Goal: Information Seeking & Learning: Learn about a topic

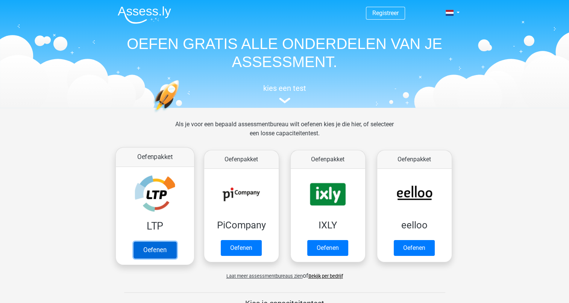
click at [148, 246] on link "Oefenen" at bounding box center [154, 249] width 43 height 17
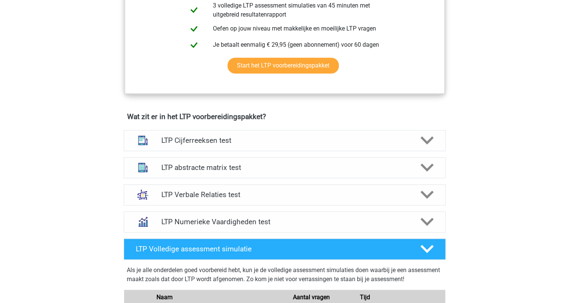
scroll to position [382, 0]
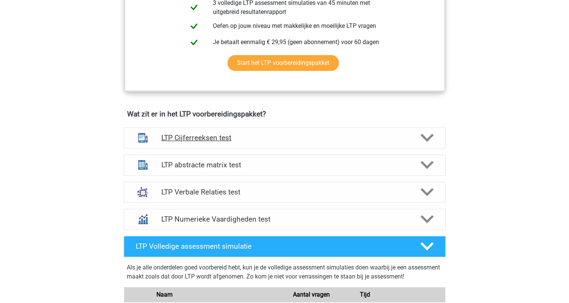
click at [425, 138] on icon at bounding box center [427, 137] width 13 height 13
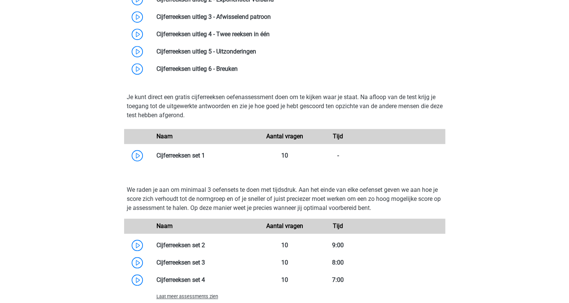
scroll to position [598, 0]
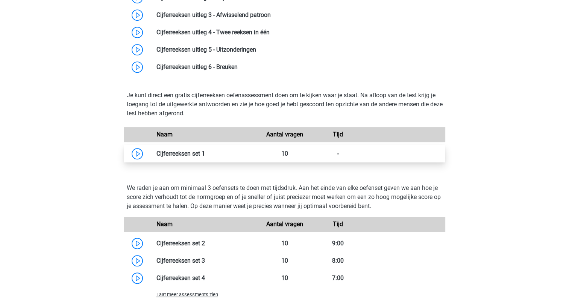
click at [205, 151] on link at bounding box center [205, 153] width 0 height 7
click at [487, 104] on div "Registreer Nederlands" at bounding box center [284, 201] width 569 height 1599
click at [205, 154] on link at bounding box center [205, 153] width 0 height 7
click at [205, 150] on link at bounding box center [205, 153] width 0 height 7
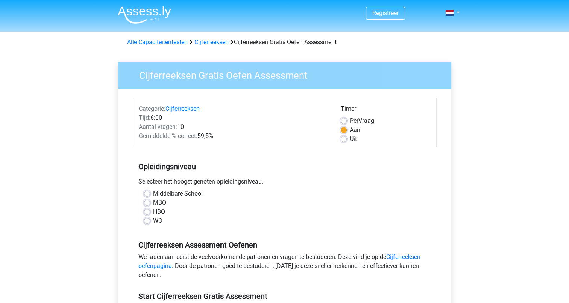
click at [153, 203] on label "MBO" at bounding box center [159, 202] width 13 height 9
click at [148, 203] on input "MBO" at bounding box center [147, 202] width 6 height 8
radio input "true"
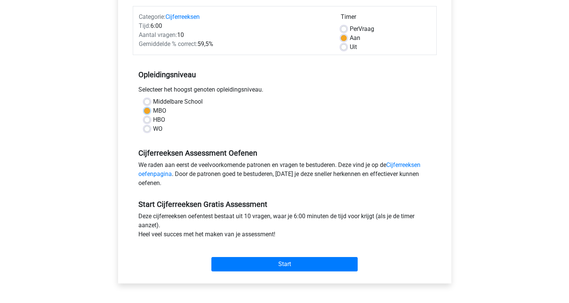
scroll to position [95, 0]
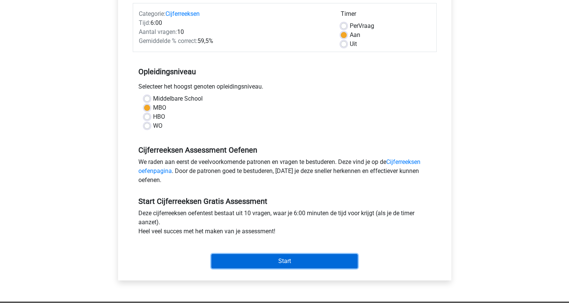
click at [285, 259] on input "Start" at bounding box center [285, 261] width 146 height 14
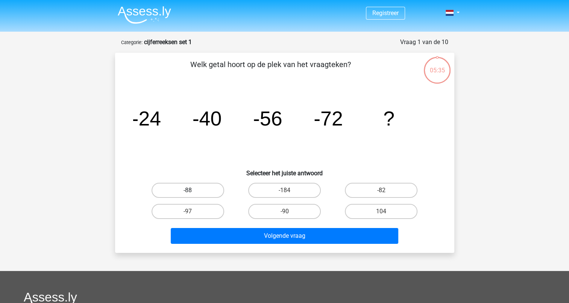
click at [213, 187] on label "-88" at bounding box center [188, 190] width 73 height 15
click at [193, 190] on input "-88" at bounding box center [190, 192] width 5 height 5
radio input "true"
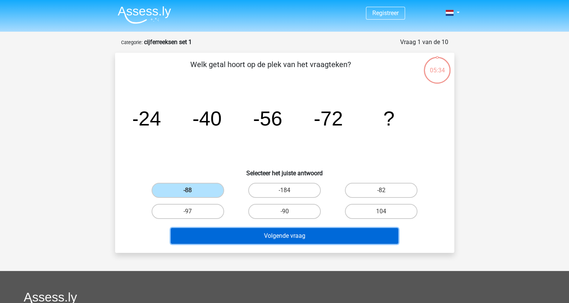
click at [275, 238] on button "Volgende vraag" at bounding box center [285, 236] width 228 height 16
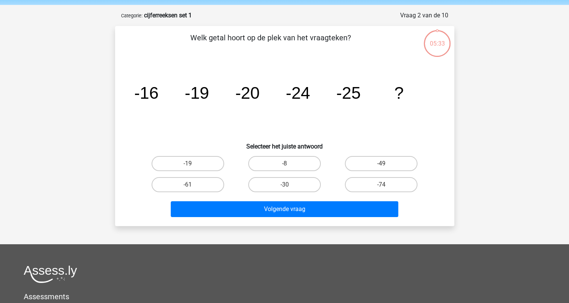
scroll to position [38, 0]
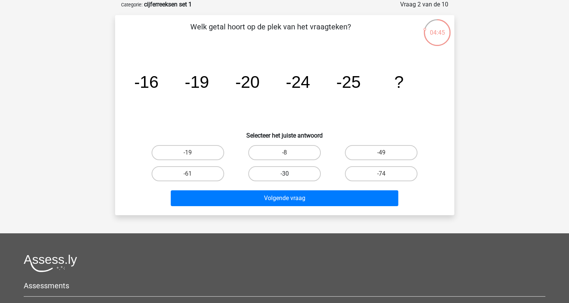
click at [280, 173] on label "-30" at bounding box center [284, 173] width 73 height 15
click at [285, 173] on input "-30" at bounding box center [287, 175] width 5 height 5
radio input "true"
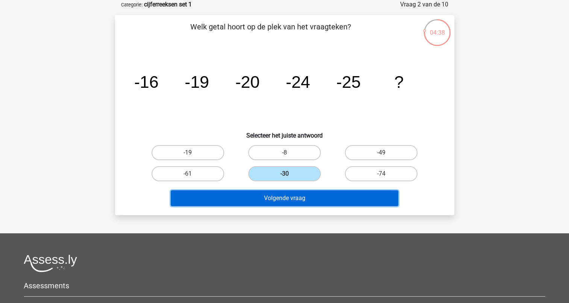
click at [277, 197] on button "Volgende vraag" at bounding box center [285, 198] width 228 height 16
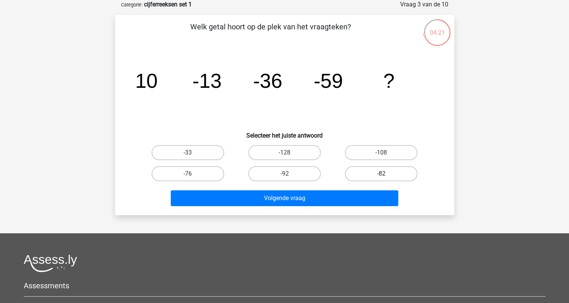
click at [371, 169] on label "-82" at bounding box center [381, 173] width 73 height 15
click at [382, 173] on input "-82" at bounding box center [384, 175] width 5 height 5
radio input "true"
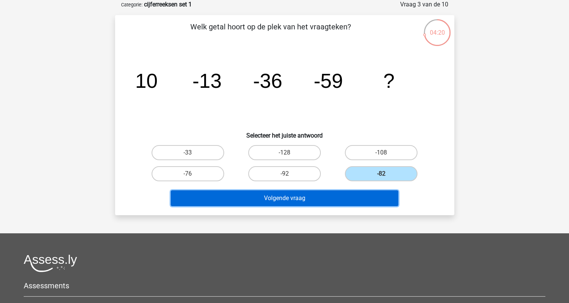
click at [300, 193] on button "Volgende vraag" at bounding box center [285, 198] width 228 height 16
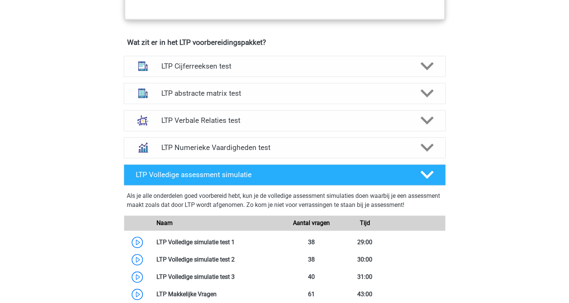
scroll to position [450, 0]
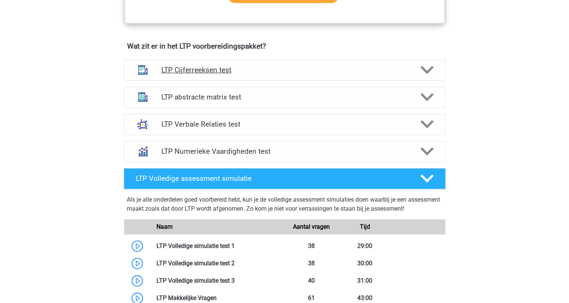
click at [217, 63] on div "LTP Cijferreeksen test" at bounding box center [285, 69] width 322 height 21
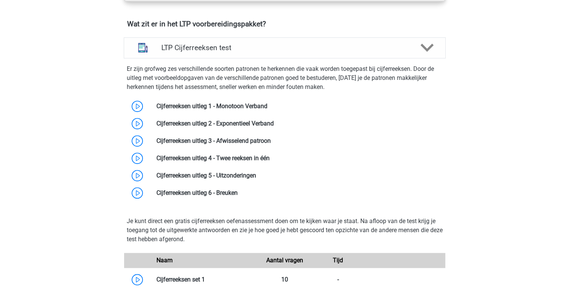
scroll to position [474, 0]
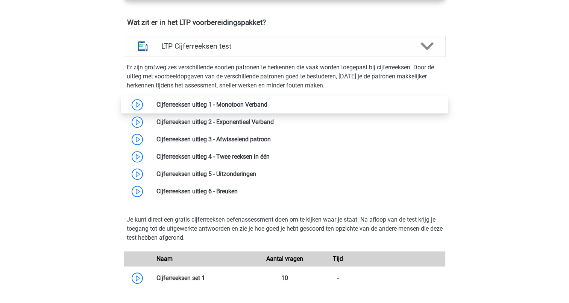
click at [268, 105] on link at bounding box center [268, 104] width 0 height 7
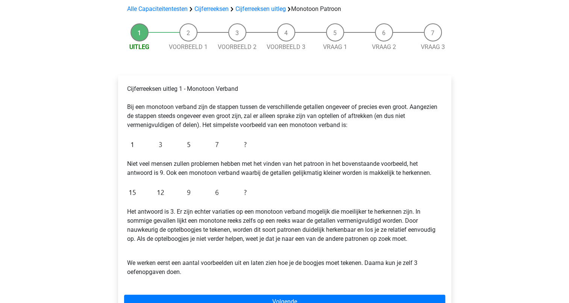
scroll to position [87, 0]
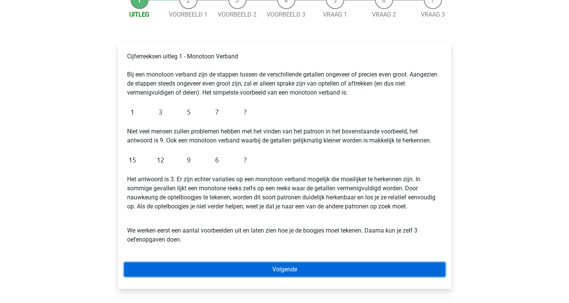
click at [246, 264] on link "Volgende" at bounding box center [284, 269] width 321 height 14
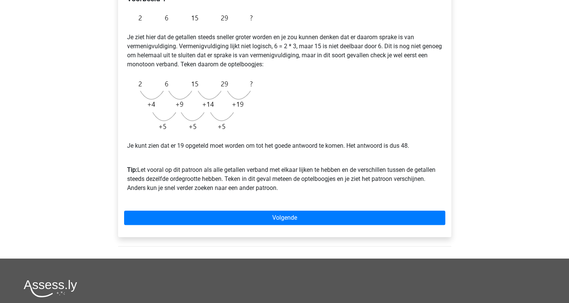
scroll to position [145, 0]
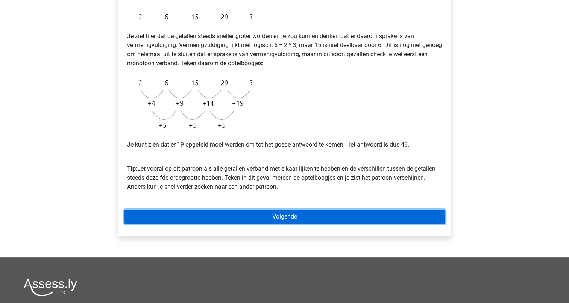
click at [268, 215] on link "Volgende" at bounding box center [284, 216] width 321 height 14
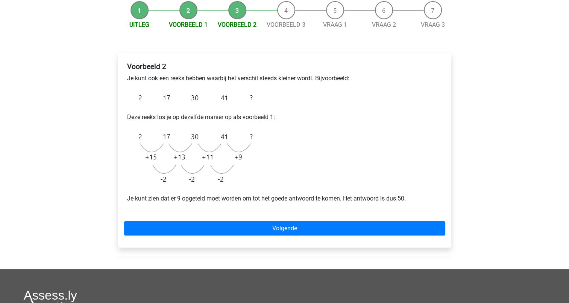
scroll to position [92, 0]
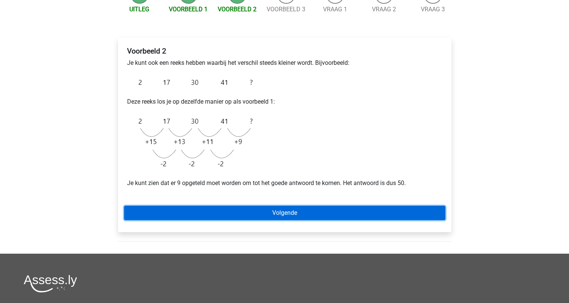
click at [283, 215] on link "Volgende" at bounding box center [284, 212] width 321 height 14
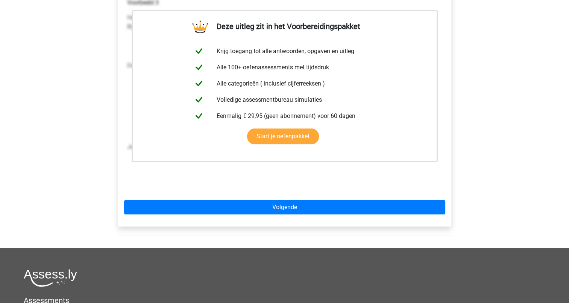
scroll to position [141, 0]
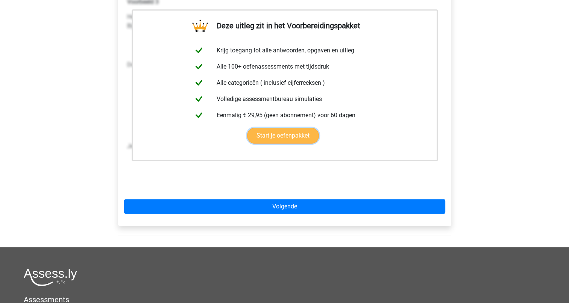
click at [278, 131] on link "Start je oefenpakket" at bounding box center [283, 136] width 72 height 16
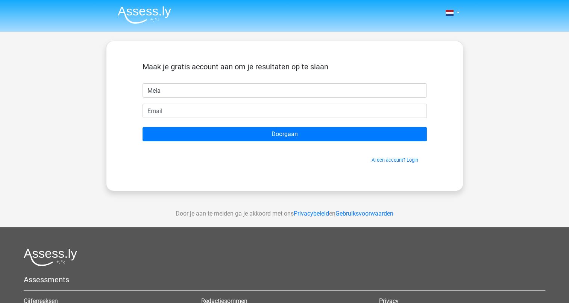
type input "[PERSON_NAME]"
type input "[EMAIL_ADDRESS][DOMAIN_NAME]"
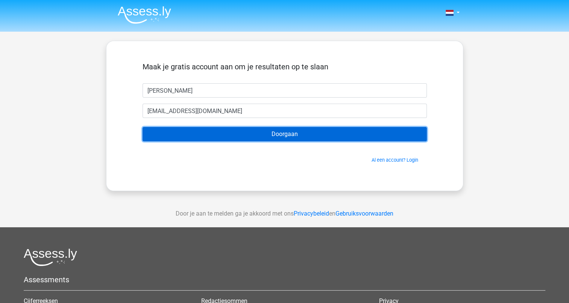
click at [274, 134] on input "Doorgaan" at bounding box center [285, 134] width 285 height 14
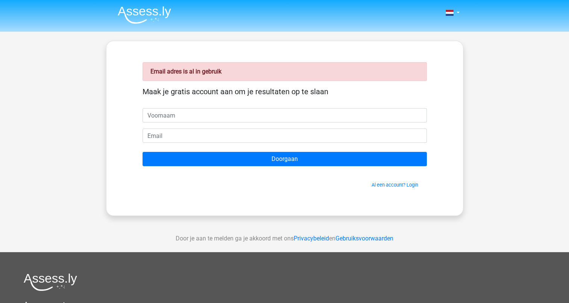
click at [157, 116] on input "text" at bounding box center [285, 115] width 285 height 14
type input "[PERSON_NAME]"
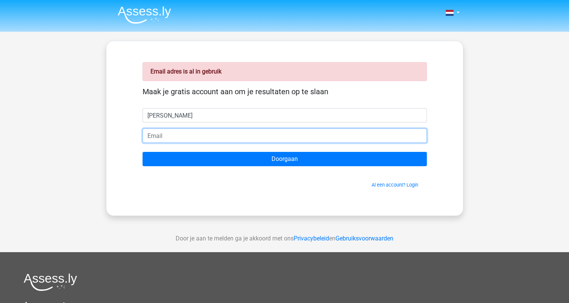
type input "[EMAIL_ADDRESS][DOMAIN_NAME]"
drag, startPoint x: 221, startPoint y: 136, endPoint x: 111, endPoint y: 129, distance: 109.3
click at [111, 129] on div "Email adres is al in gebruik Maak je gratis account aan om je resultaten op te …" at bounding box center [285, 128] width 358 height 175
click at [143, 152] on input "Doorgaan" at bounding box center [285, 159] width 285 height 14
type input "mijn@mboamersfoort.nl"
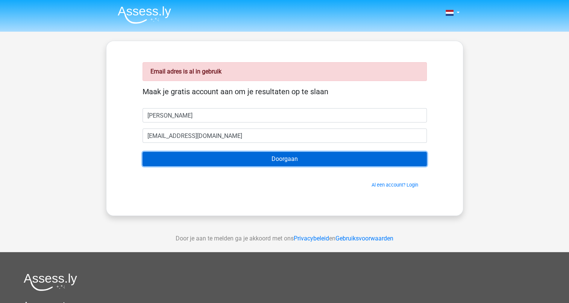
click at [270, 158] on input "Doorgaan" at bounding box center [285, 159] width 285 height 14
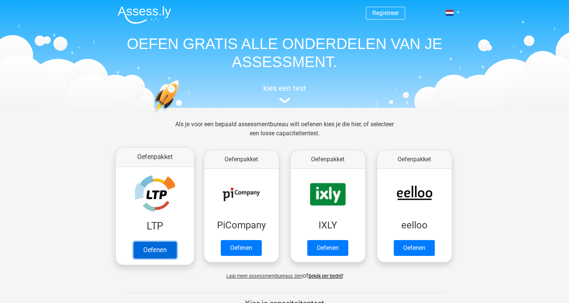
click at [163, 241] on link "Oefenen" at bounding box center [154, 249] width 43 height 17
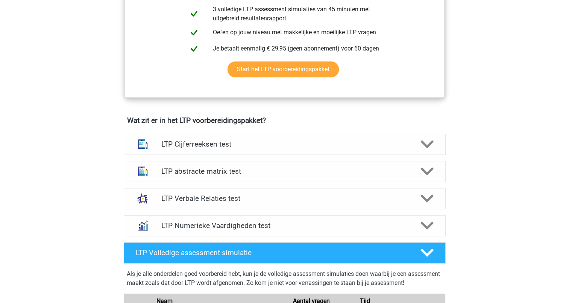
scroll to position [380, 0]
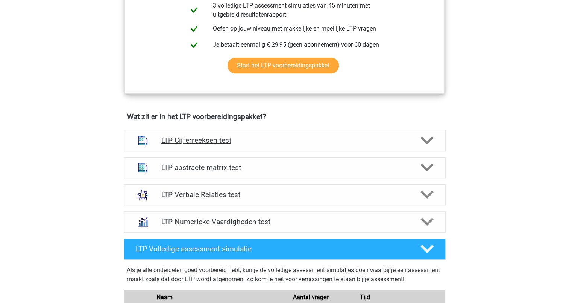
click at [418, 136] on div at bounding box center [427, 140] width 26 height 13
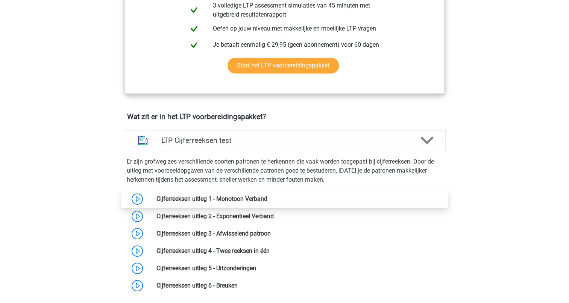
click at [268, 196] on link at bounding box center [268, 198] width 0 height 7
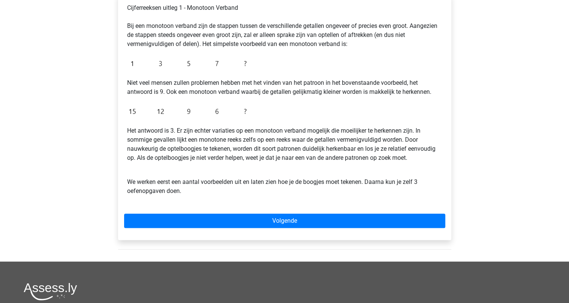
scroll to position [175, 0]
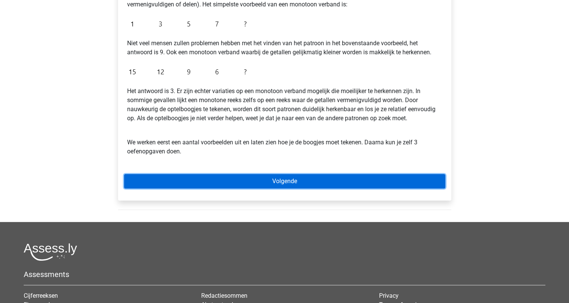
click at [287, 182] on link "Volgende" at bounding box center [284, 181] width 321 height 14
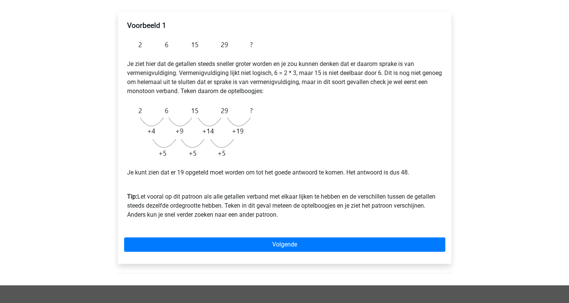
scroll to position [130, 0]
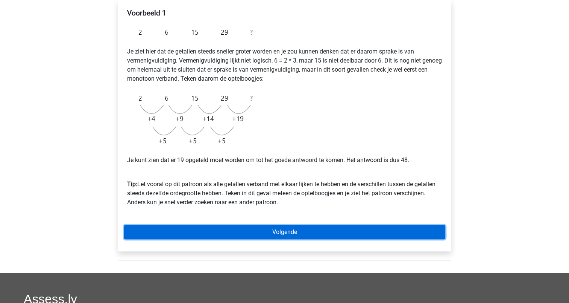
click at [281, 228] on link "Volgende" at bounding box center [284, 232] width 321 height 14
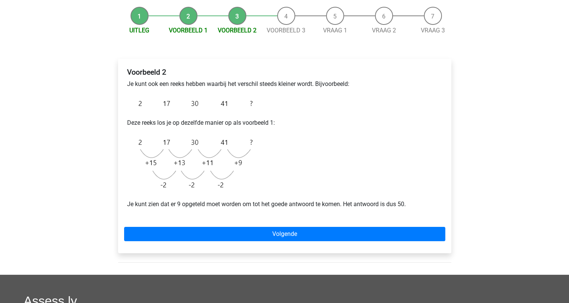
scroll to position [91, 0]
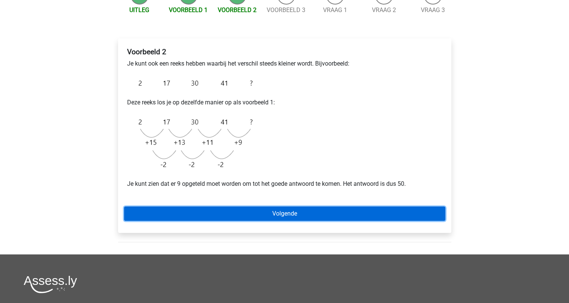
click at [266, 208] on link "Volgende" at bounding box center [284, 213] width 321 height 14
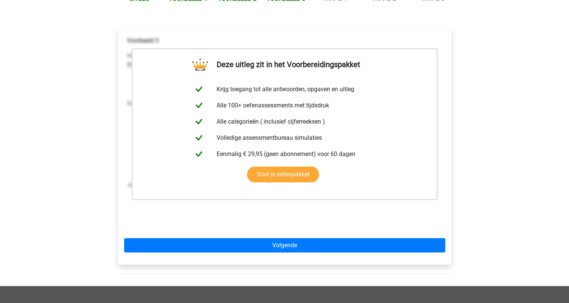
scroll to position [167, 0]
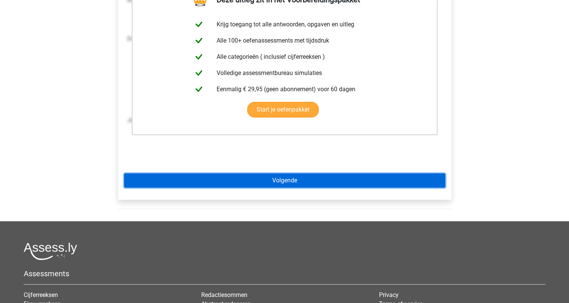
click at [286, 180] on link "Volgende" at bounding box center [284, 180] width 321 height 14
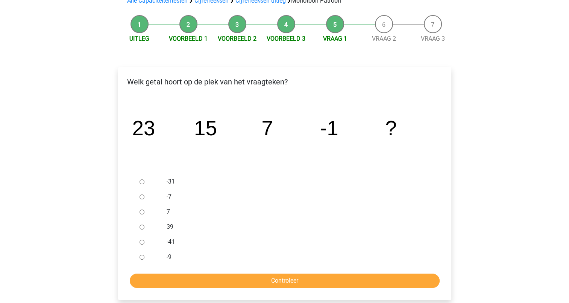
scroll to position [69, 0]
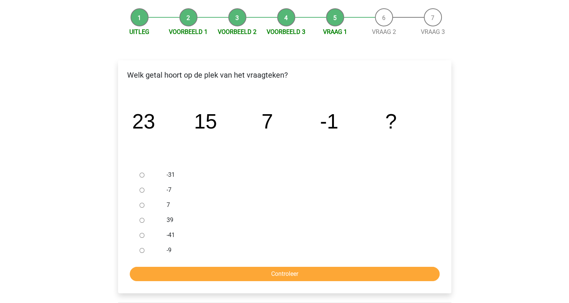
click at [142, 247] on div at bounding box center [149, 249] width 25 height 15
click at [142, 250] on input "-9" at bounding box center [142, 250] width 5 height 5
radio input "true"
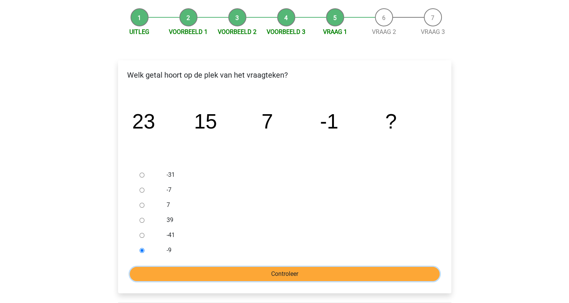
click at [254, 269] on input "Controleer" at bounding box center [285, 273] width 310 height 14
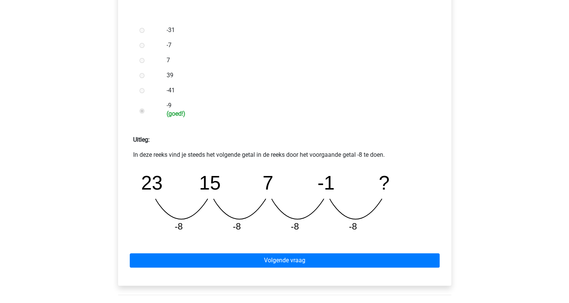
scroll to position [215, 0]
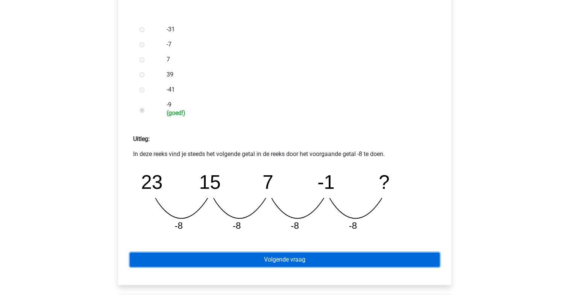
click at [283, 261] on link "Volgende vraag" at bounding box center [285, 259] width 310 height 14
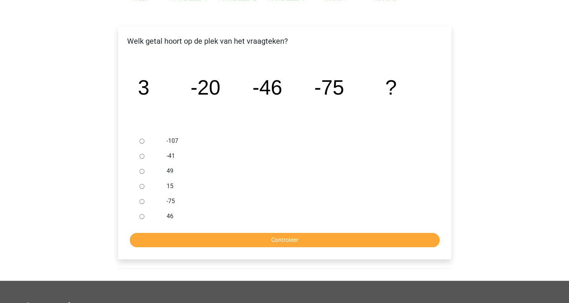
scroll to position [104, 0]
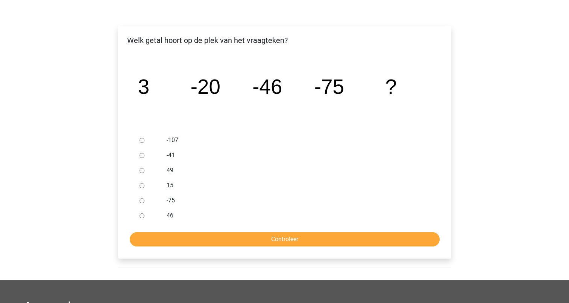
click at [140, 140] on input "-107" at bounding box center [142, 140] width 5 height 5
radio input "true"
click at [281, 240] on input "Controleer" at bounding box center [285, 239] width 310 height 14
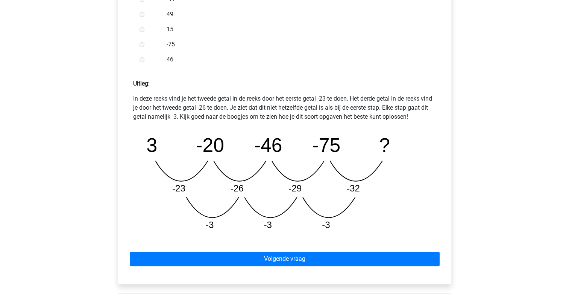
scroll to position [271, 0]
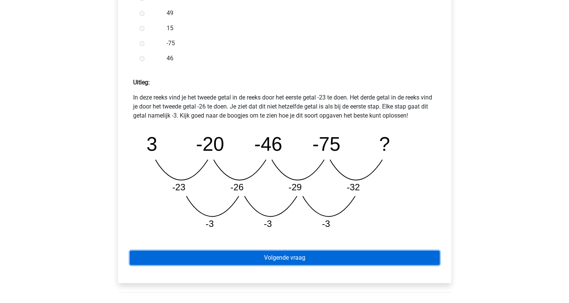
click at [278, 256] on link "Volgende vraag" at bounding box center [285, 257] width 310 height 14
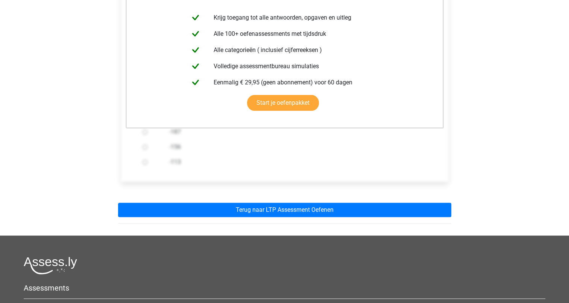
scroll to position [162, 0]
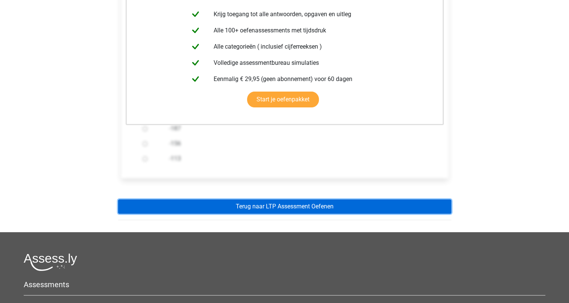
click at [273, 203] on link "Terug naar LTP Assessment Oefenen" at bounding box center [284, 206] width 333 height 14
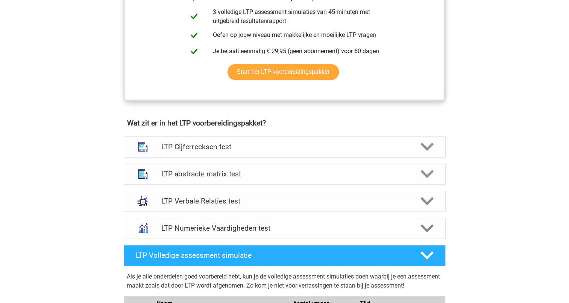
scroll to position [376, 0]
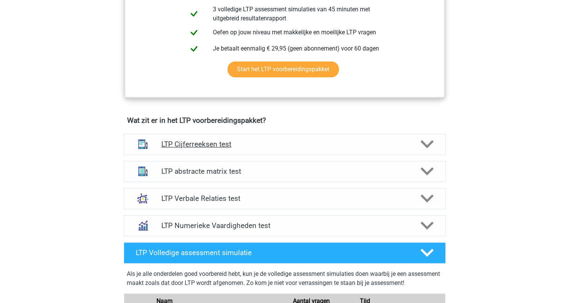
click at [421, 140] on icon at bounding box center [427, 143] width 13 height 13
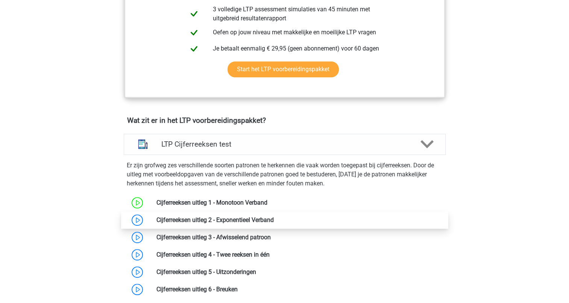
click at [274, 221] on link at bounding box center [274, 219] width 0 height 7
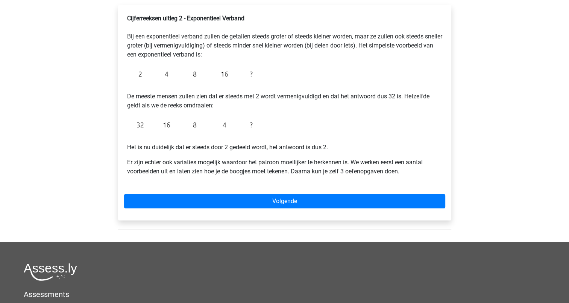
scroll to position [126, 0]
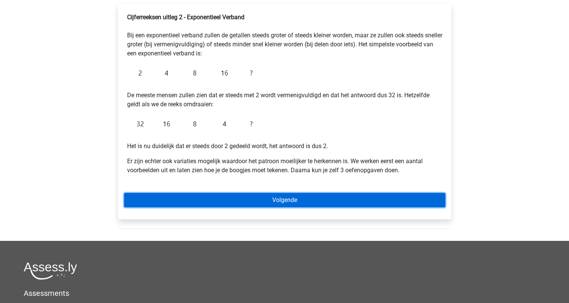
click at [272, 200] on link "Volgende" at bounding box center [284, 200] width 321 height 14
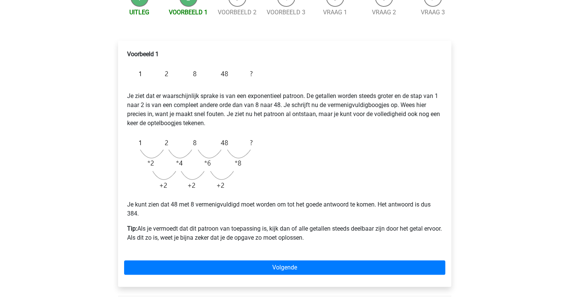
scroll to position [91, 0]
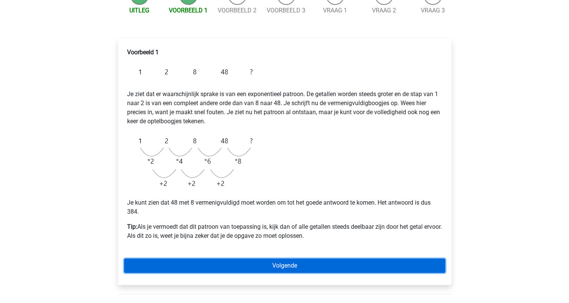
click at [282, 265] on link "Volgende" at bounding box center [284, 265] width 321 height 14
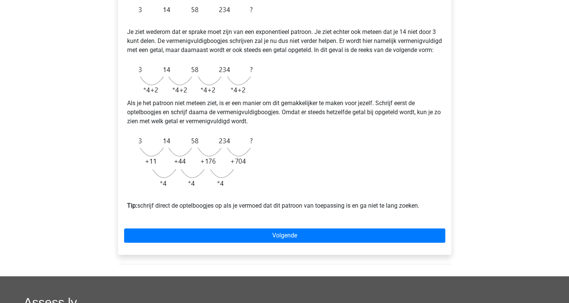
scroll to position [154, 0]
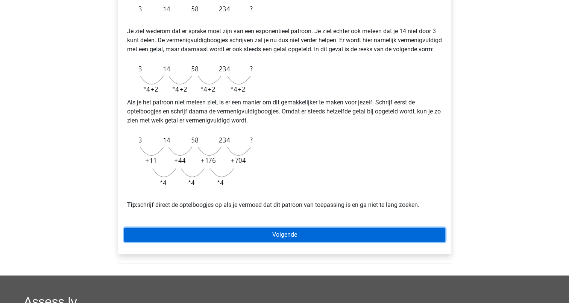
click at [276, 242] on link "Volgende" at bounding box center [284, 234] width 321 height 14
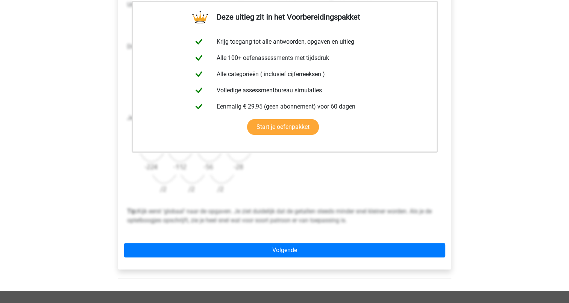
scroll to position [152, 0]
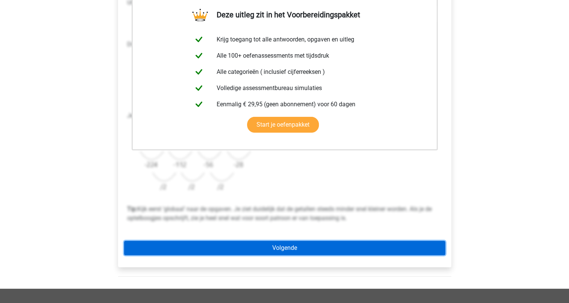
click at [266, 242] on link "Volgende" at bounding box center [284, 247] width 321 height 14
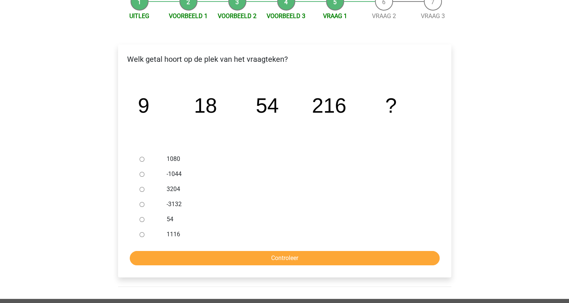
scroll to position [86, 0]
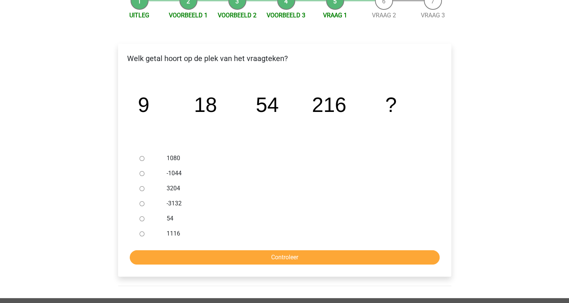
click at [140, 157] on input "1080" at bounding box center [142, 158] width 5 height 5
radio input "true"
click at [290, 256] on input "Controleer" at bounding box center [285, 257] width 310 height 14
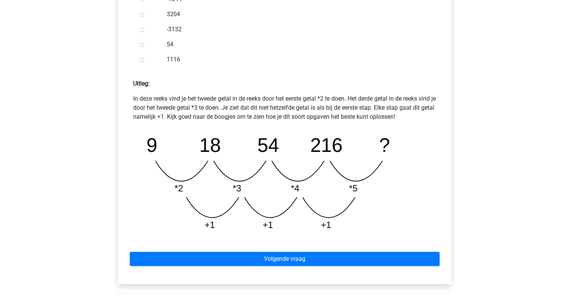
scroll to position [269, 0]
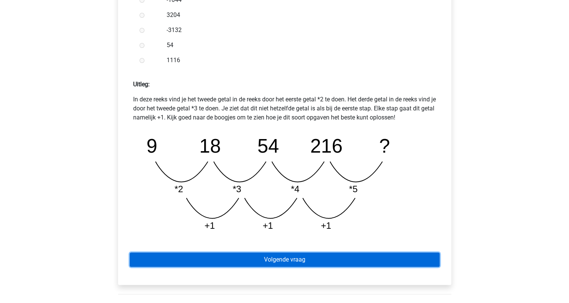
click at [278, 259] on link "Volgende vraag" at bounding box center [285, 259] width 310 height 14
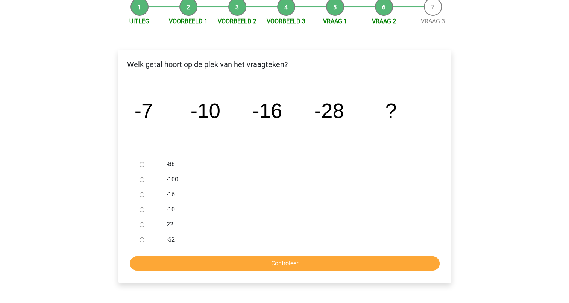
scroll to position [80, 0]
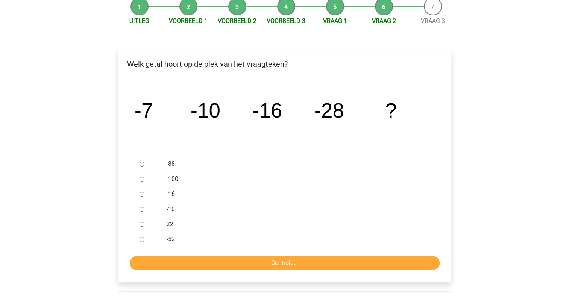
click at [138, 242] on div at bounding box center [149, 238] width 25 height 15
click at [140, 237] on input "-52" at bounding box center [142, 239] width 5 height 5
radio input "true"
click at [278, 259] on input "Controleer" at bounding box center [285, 263] width 310 height 14
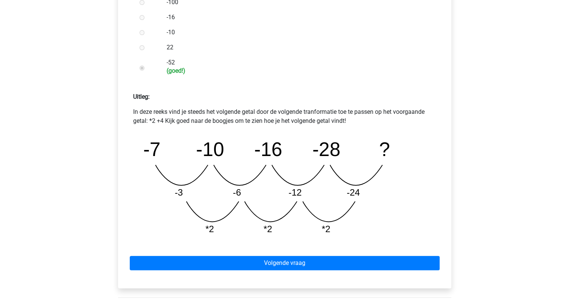
scroll to position [260, 0]
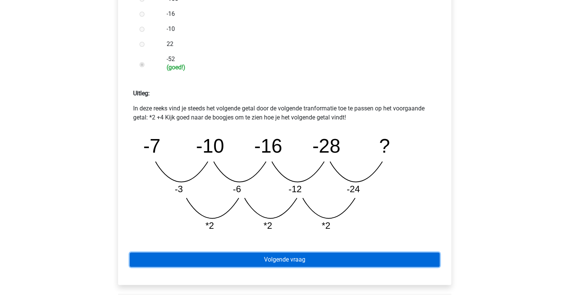
click at [270, 259] on link "Volgende vraag" at bounding box center [285, 259] width 310 height 14
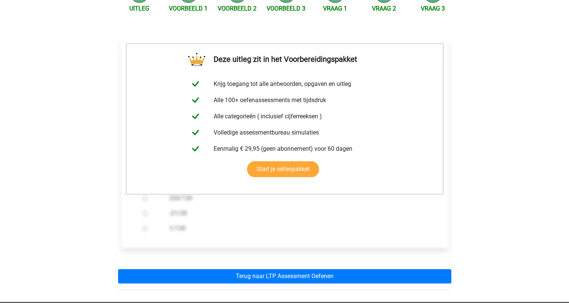
scroll to position [125, 0]
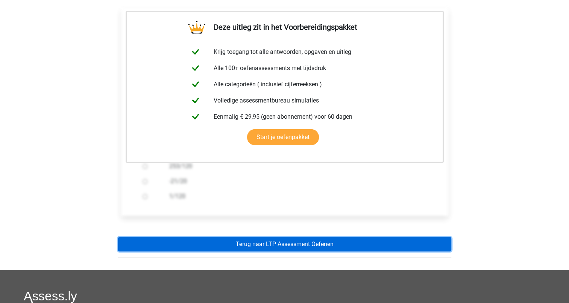
click at [302, 243] on link "Terug naar LTP Assessment Oefenen" at bounding box center [284, 244] width 333 height 14
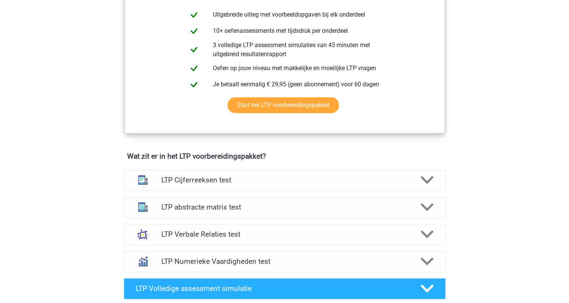
scroll to position [364, 0]
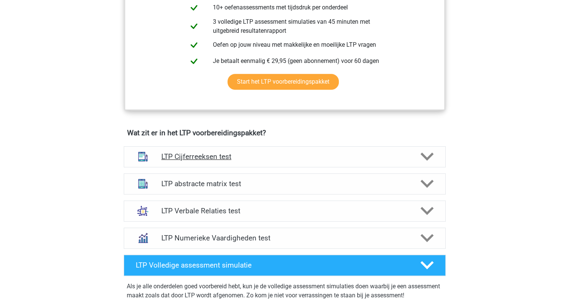
click at [425, 151] on icon at bounding box center [427, 156] width 13 height 13
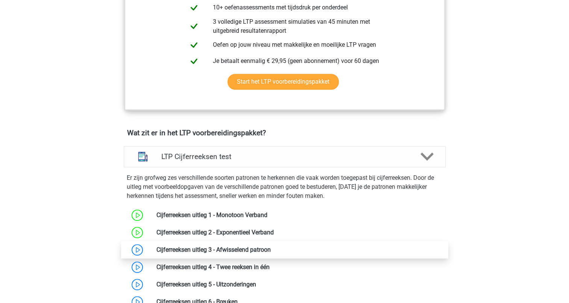
click at [271, 246] on link at bounding box center [271, 249] width 0 height 7
